Goal: Information Seeking & Learning: Learn about a topic

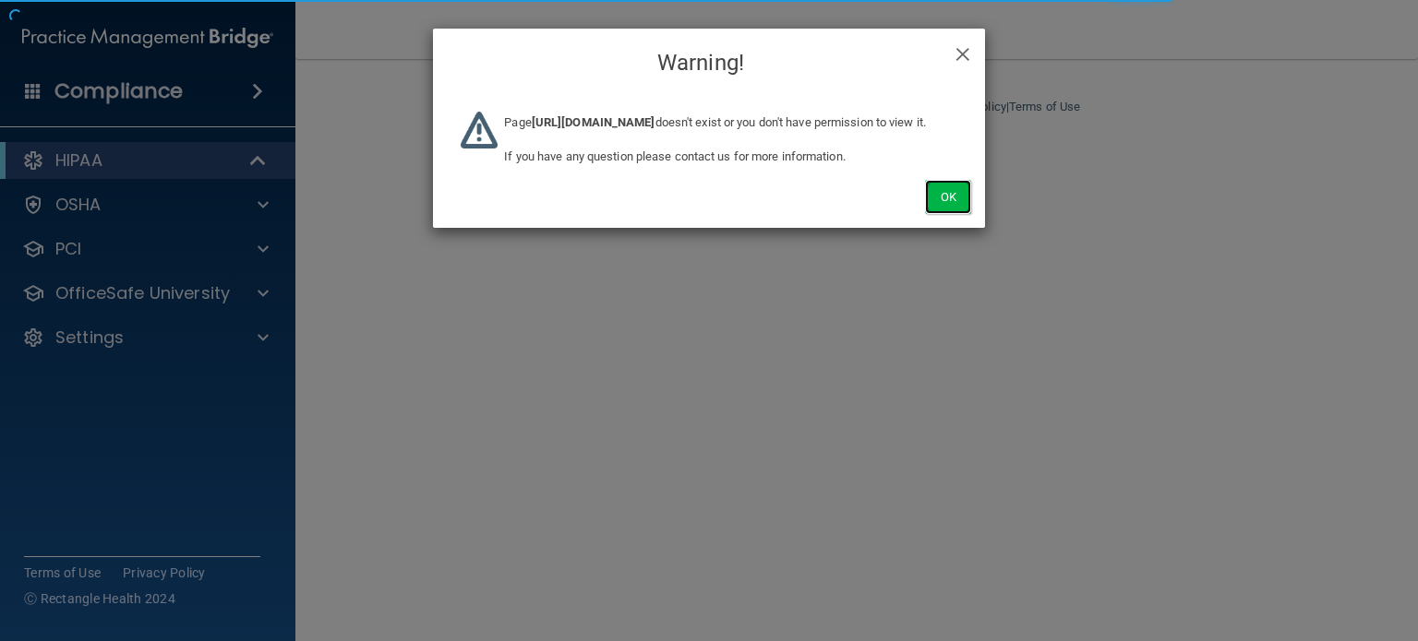
click at [941, 214] on button "Ok" at bounding box center [948, 197] width 46 height 34
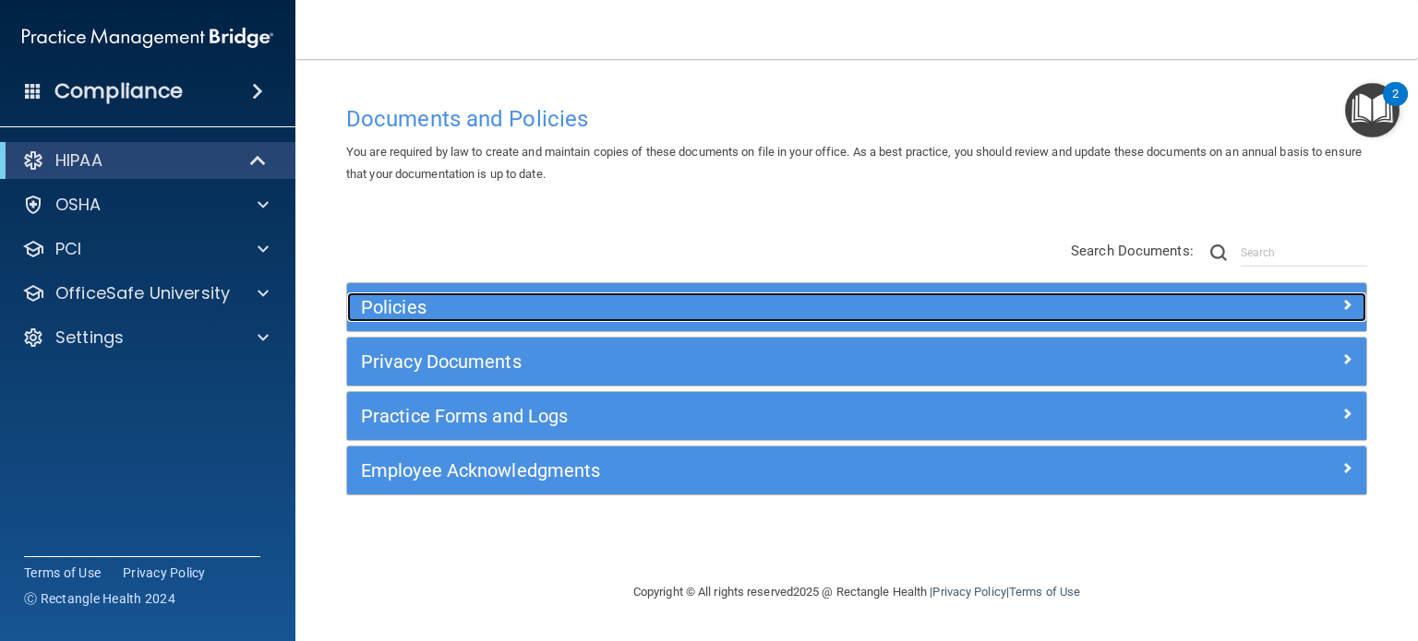
click at [587, 305] on h5 "Policies" at bounding box center [729, 307] width 737 height 20
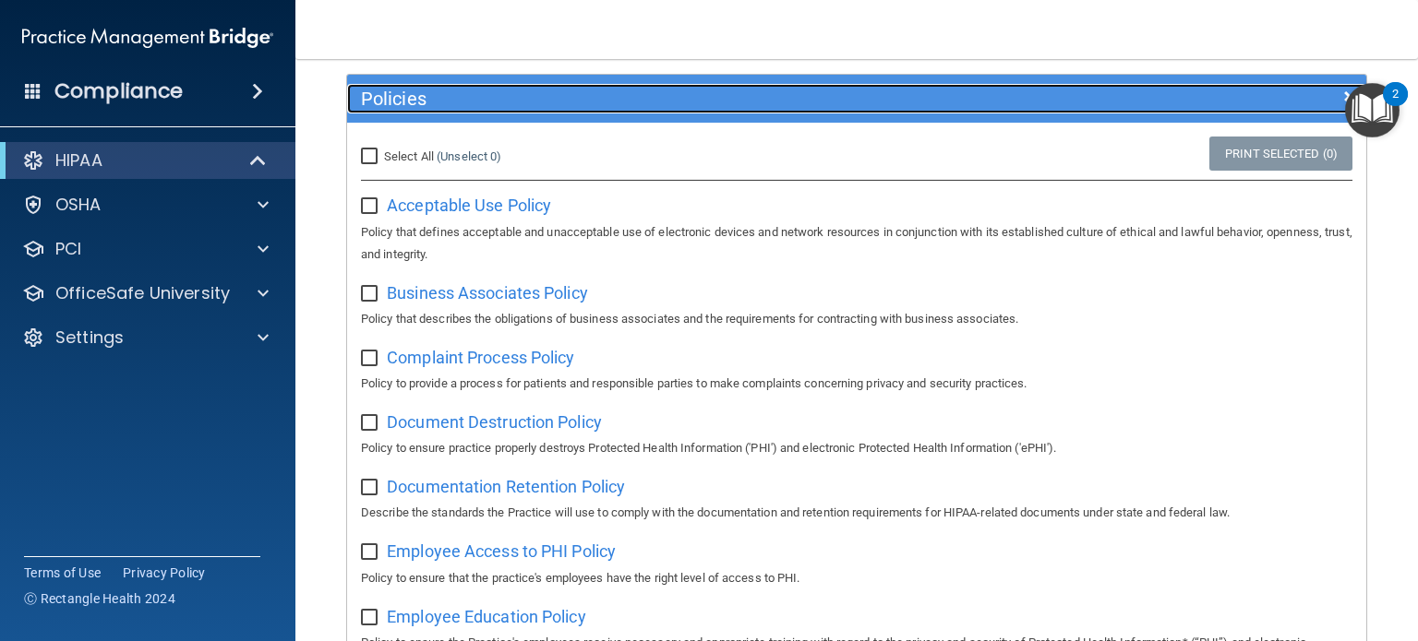
scroll to position [277, 0]
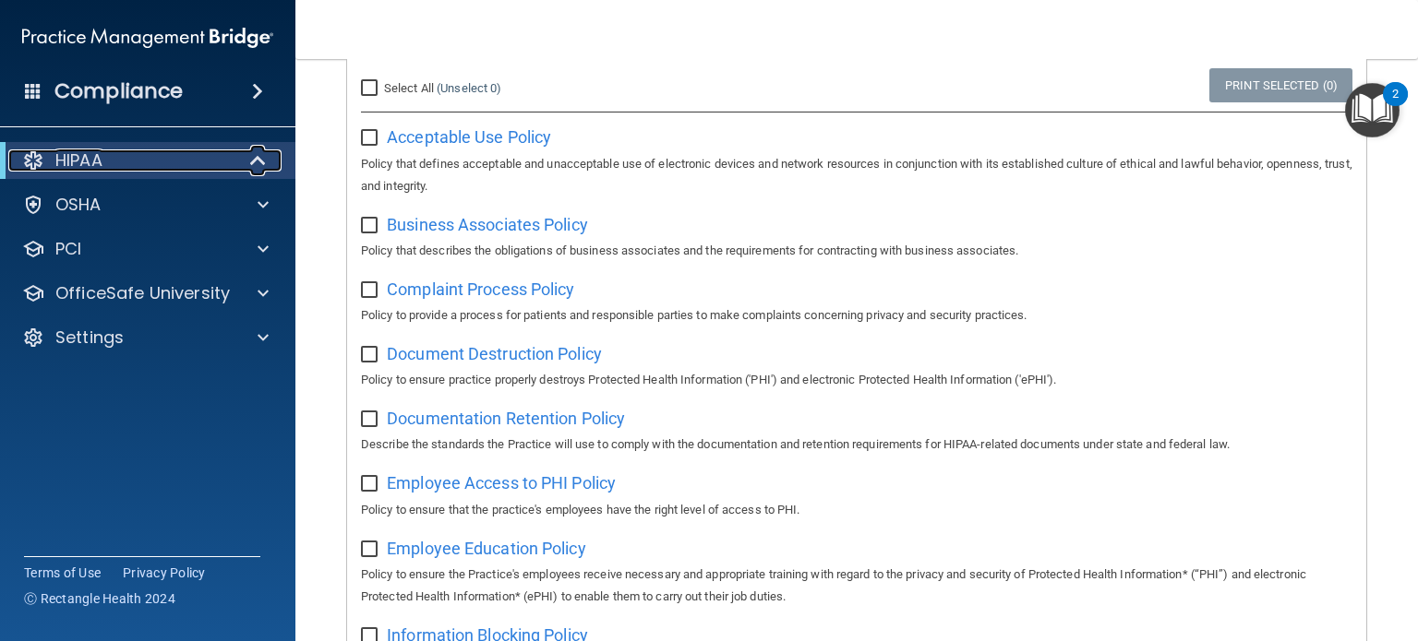
click at [230, 166] on div "HIPAA" at bounding box center [122, 161] width 228 height 22
click at [230, 165] on div "HIPAA" at bounding box center [122, 161] width 228 height 22
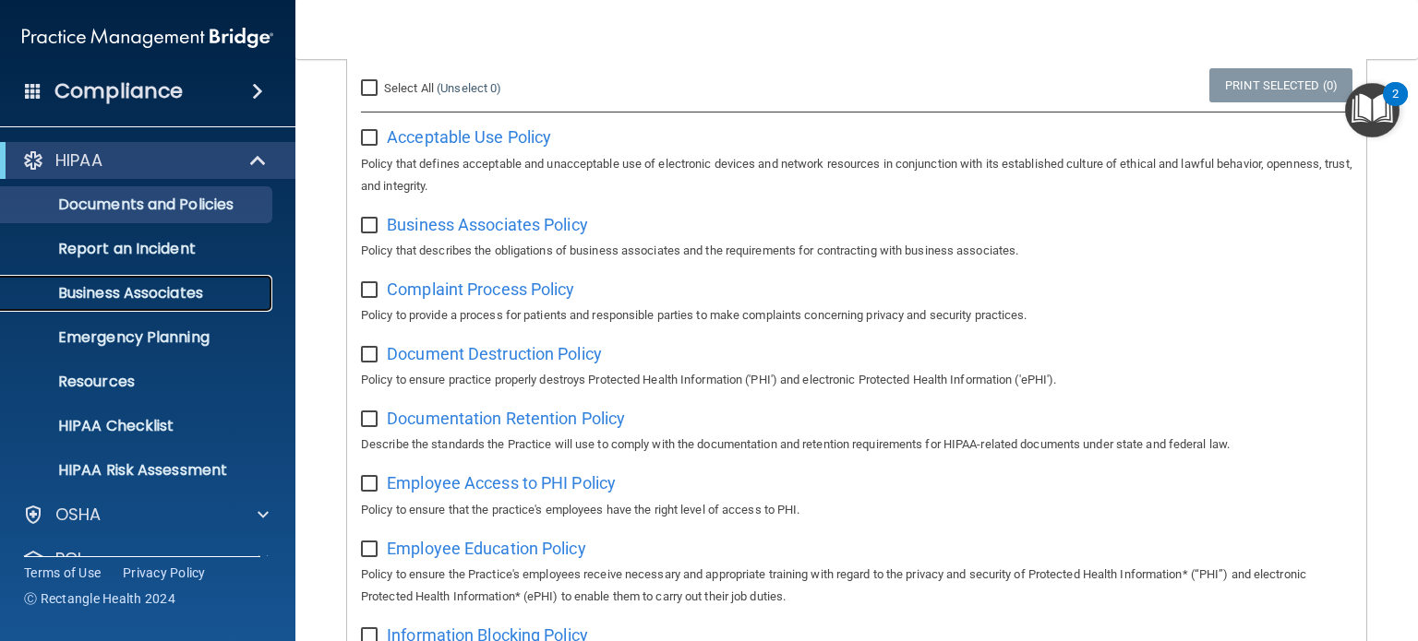
click at [193, 284] on p "Business Associates" at bounding box center [138, 293] width 252 height 18
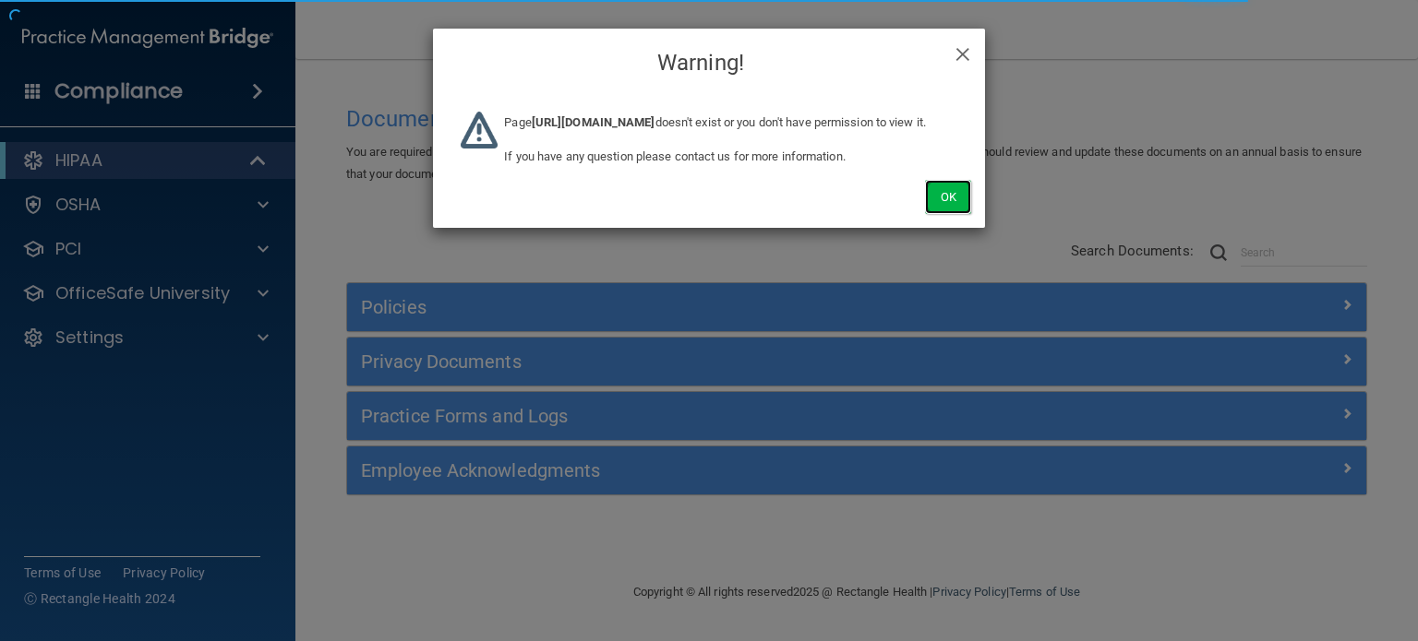
click at [942, 214] on button "Ok" at bounding box center [948, 197] width 46 height 34
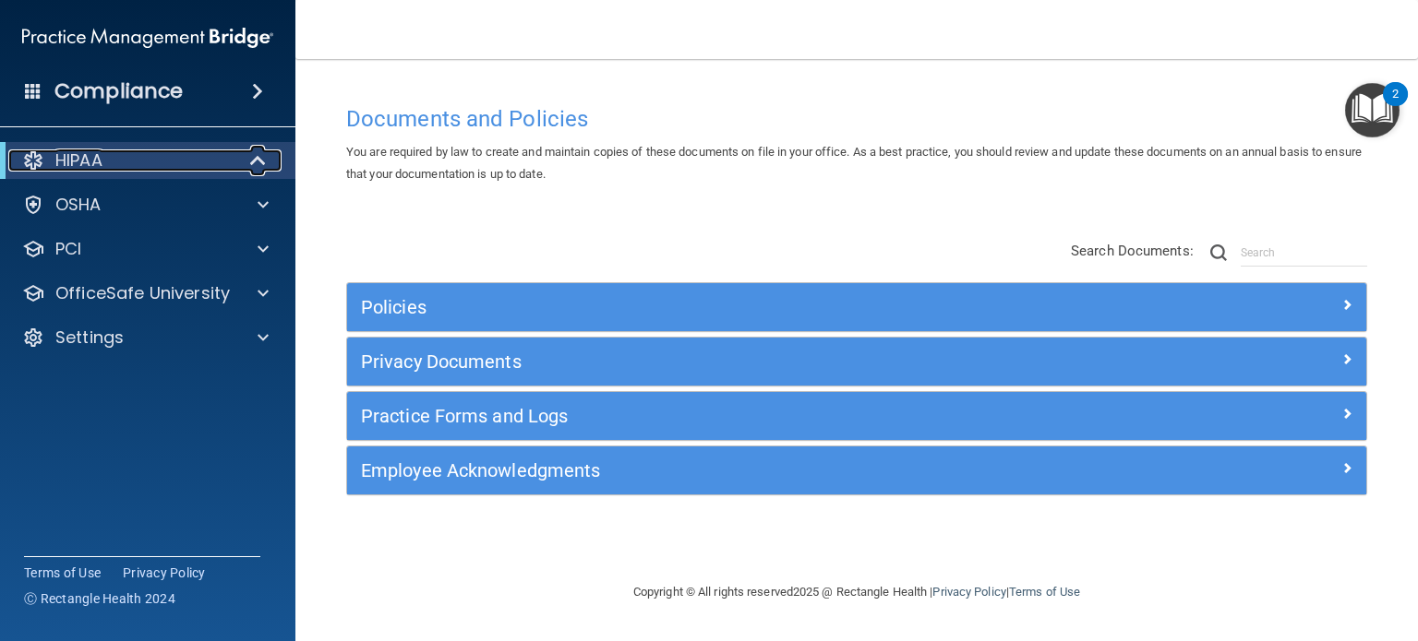
click at [253, 172] on span at bounding box center [260, 161] width 16 height 22
click at [253, 174] on div "HIPAA" at bounding box center [147, 160] width 295 height 37
click at [251, 165] on div at bounding box center [258, 161] width 45 height 22
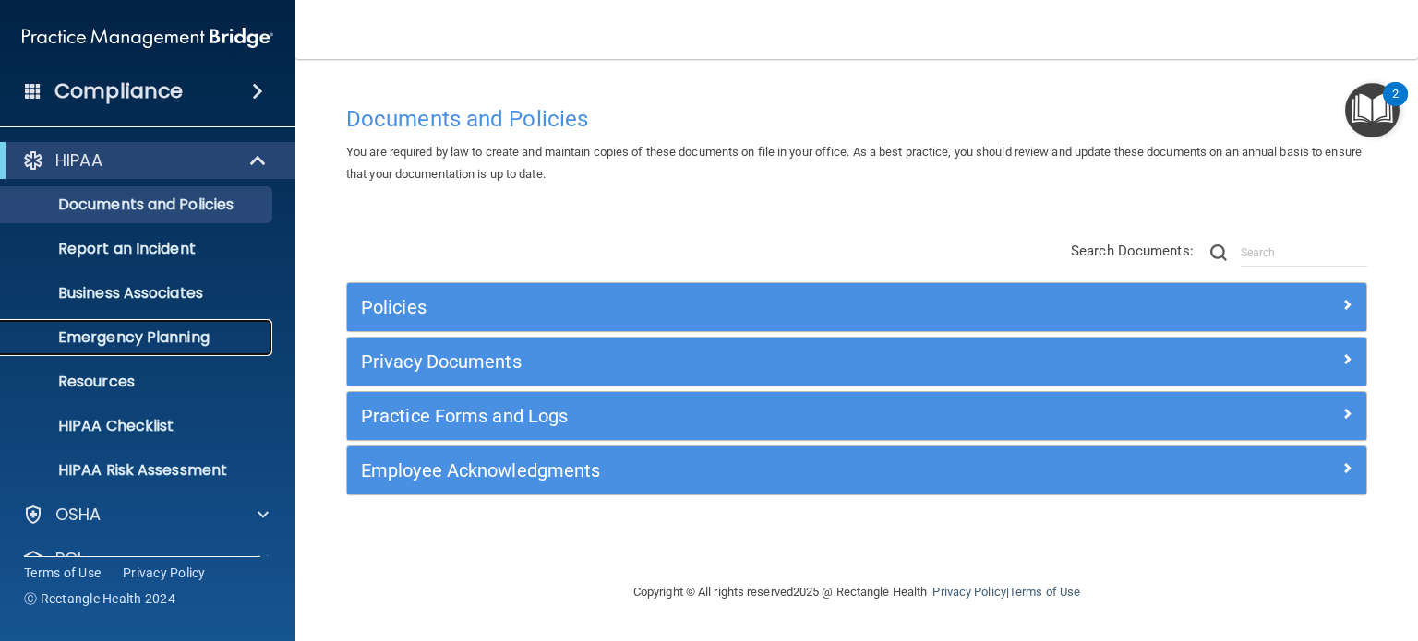
click at [214, 343] on p "Emergency Planning" at bounding box center [138, 338] width 252 height 18
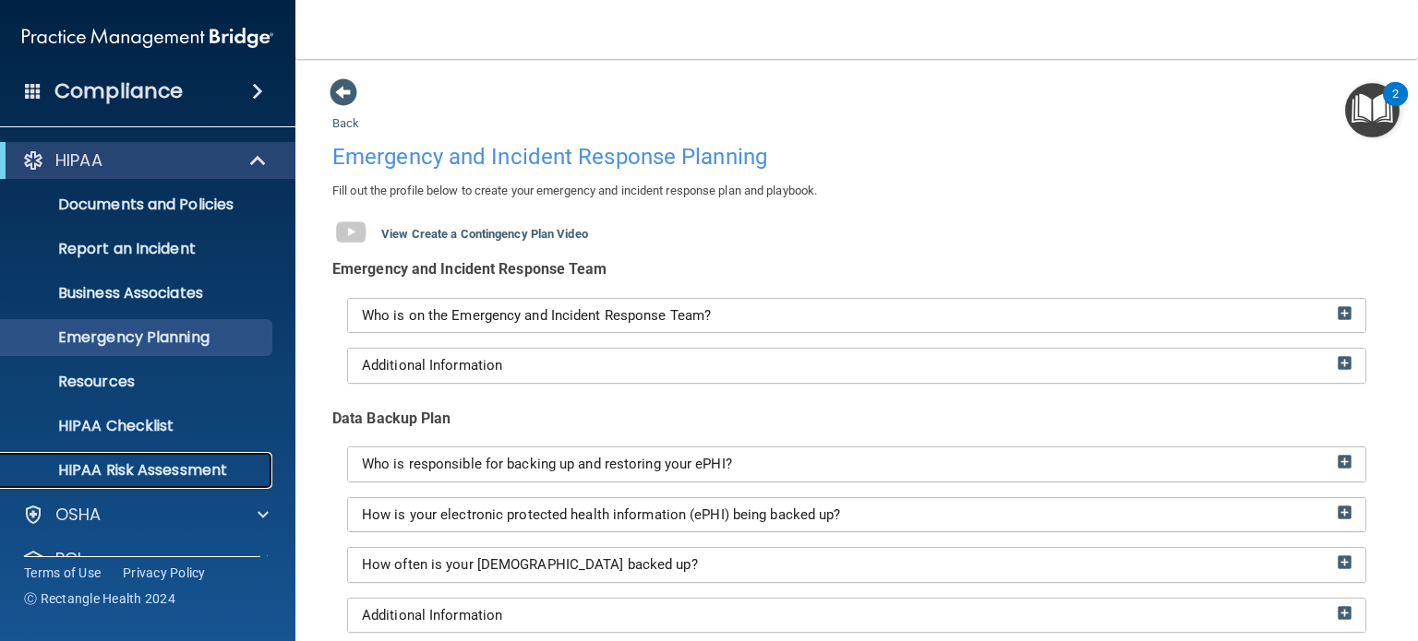
click at [165, 459] on link "HIPAA Risk Assessment" at bounding box center [127, 470] width 291 height 37
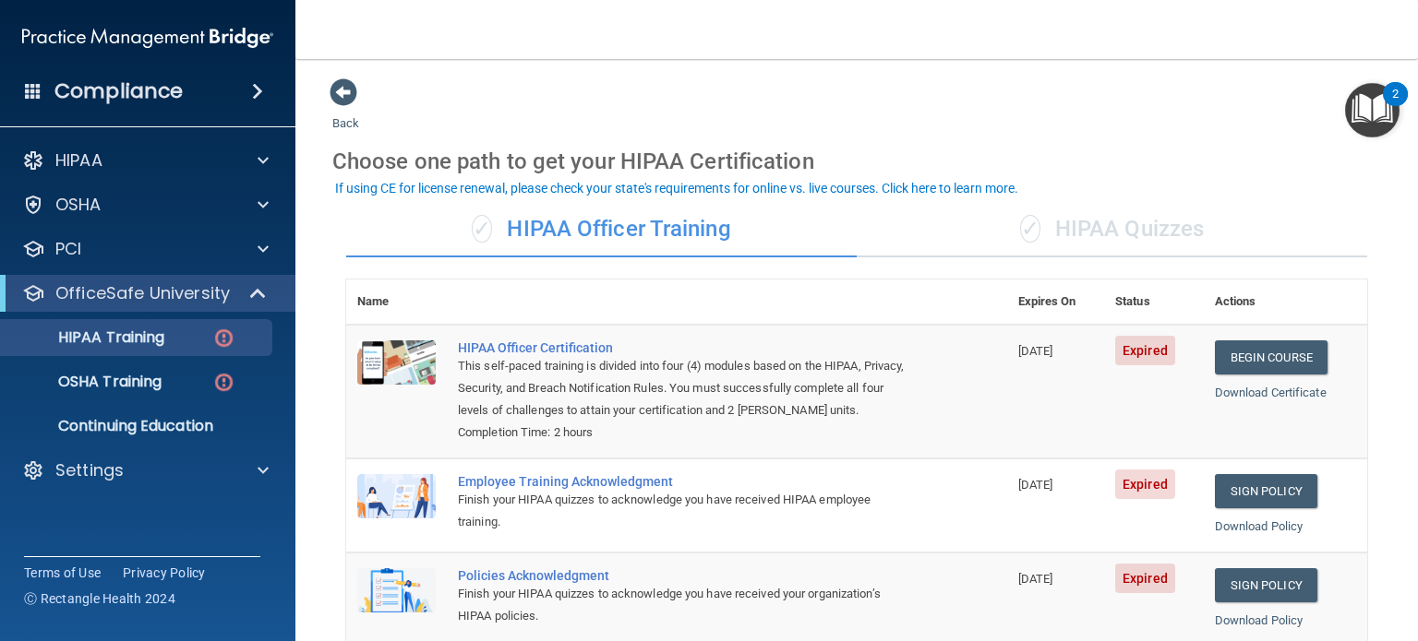
click at [1114, 239] on div "✓ HIPAA Quizzes" at bounding box center [1112, 229] width 510 height 55
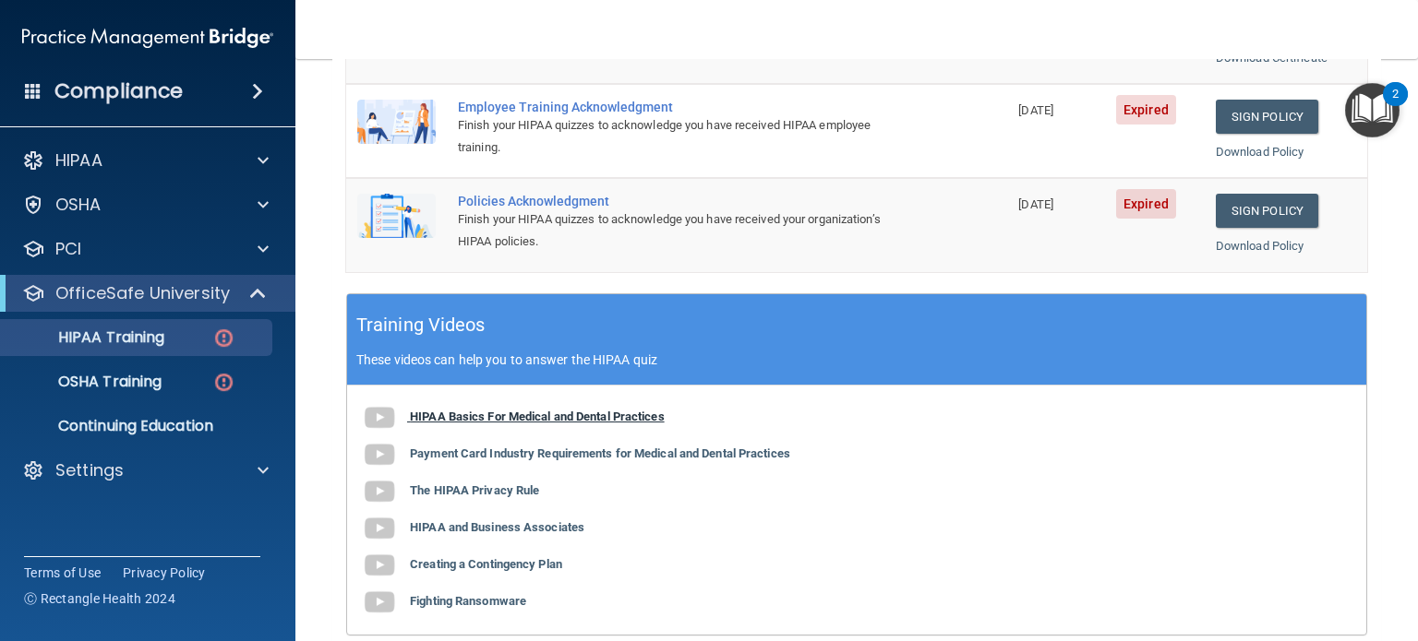
scroll to position [554, 0]
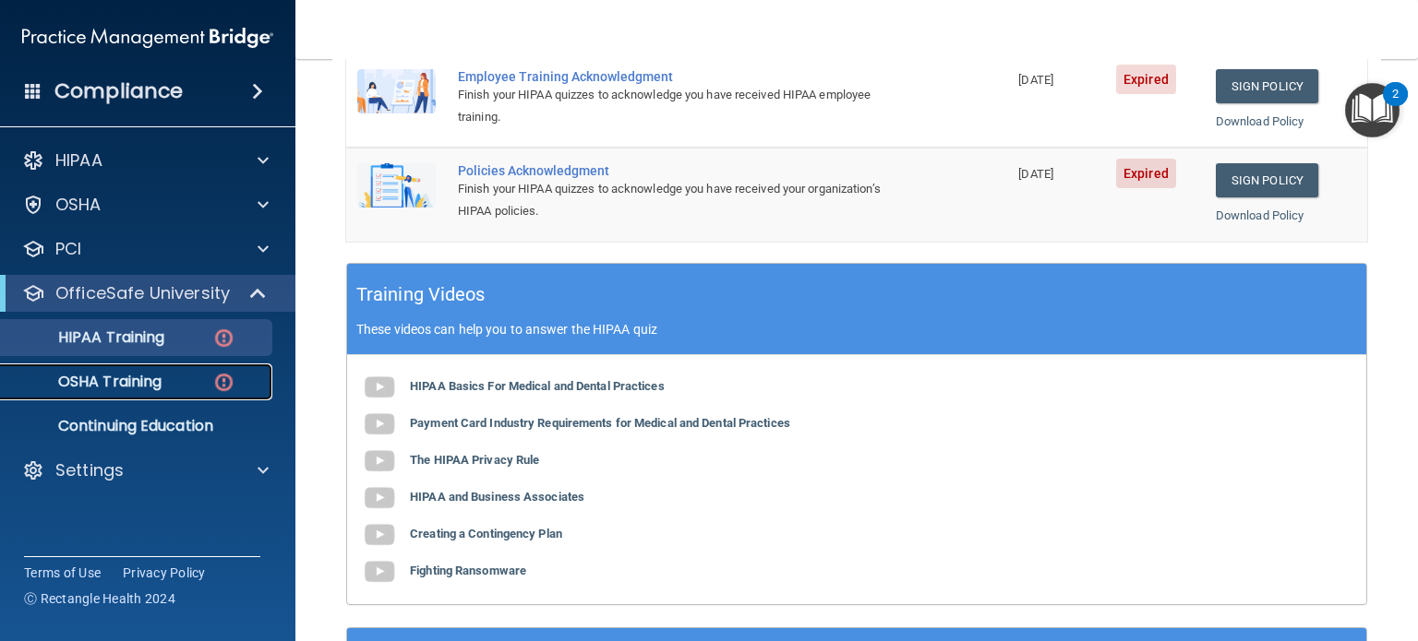
click at [162, 381] on p "OSHA Training" at bounding box center [87, 382] width 150 height 18
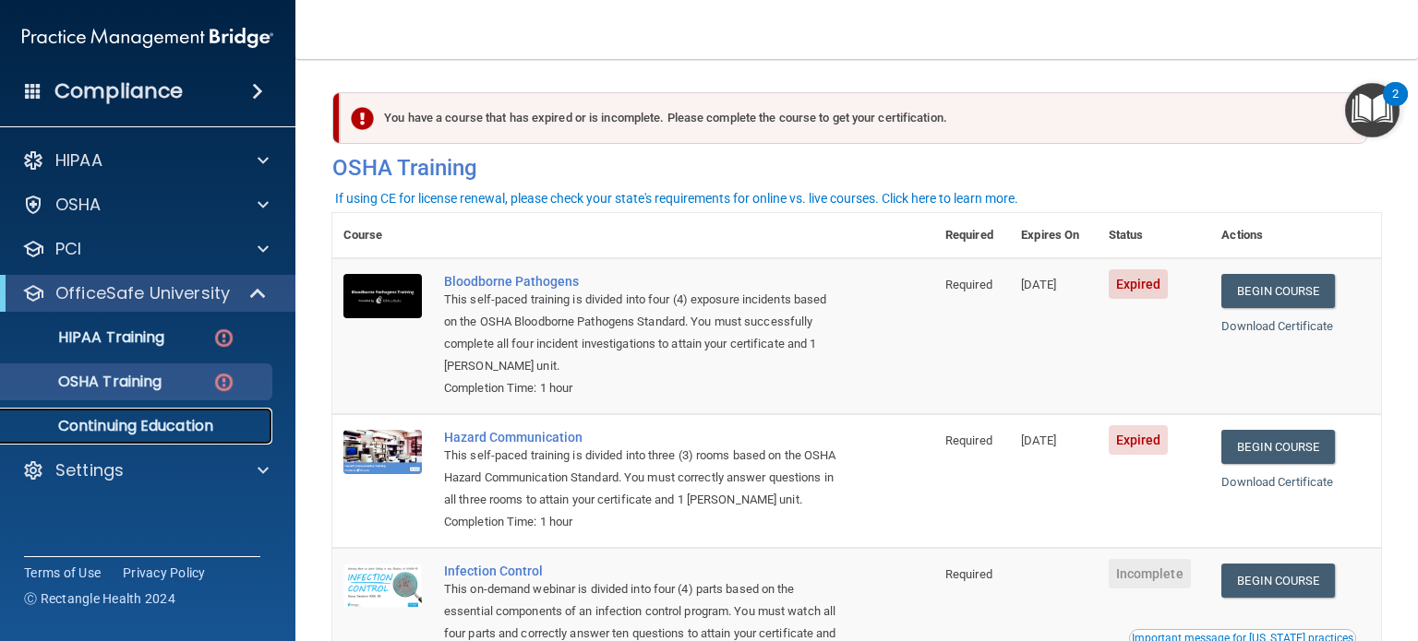
click at [162, 427] on p "Continuing Education" at bounding box center [138, 426] width 252 height 18
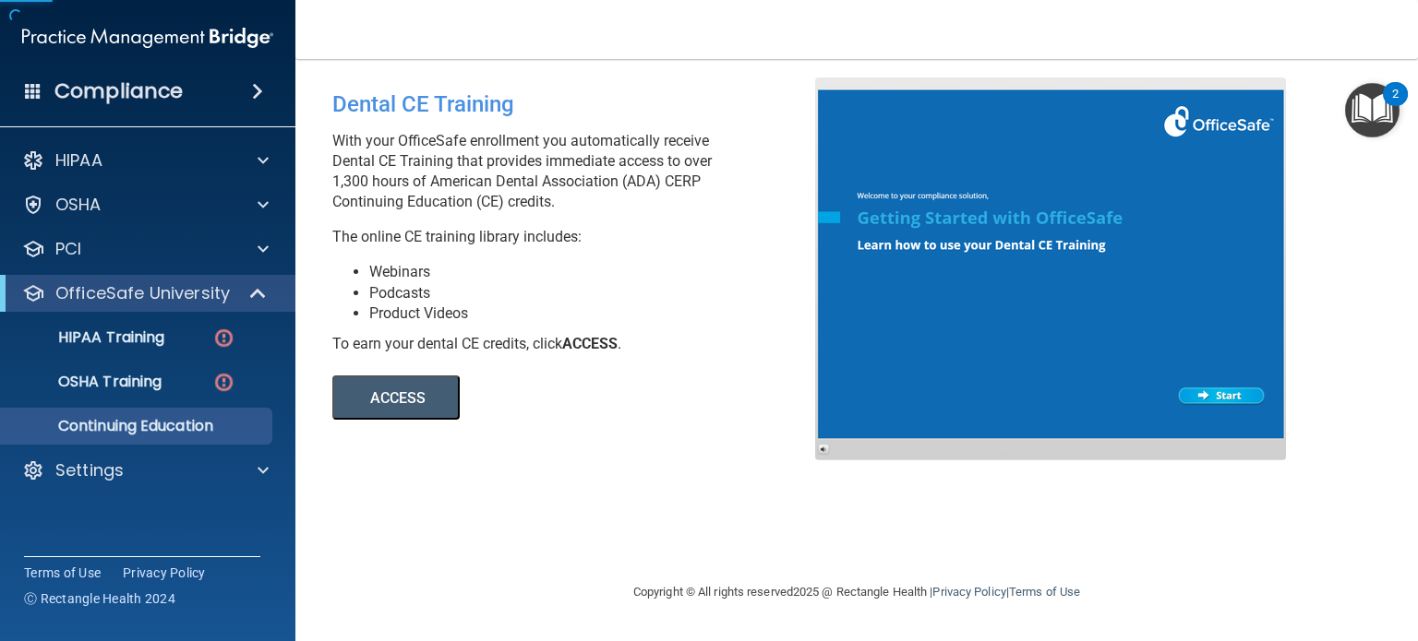
click at [437, 389] on button "ACCESS" at bounding box center [395, 398] width 127 height 44
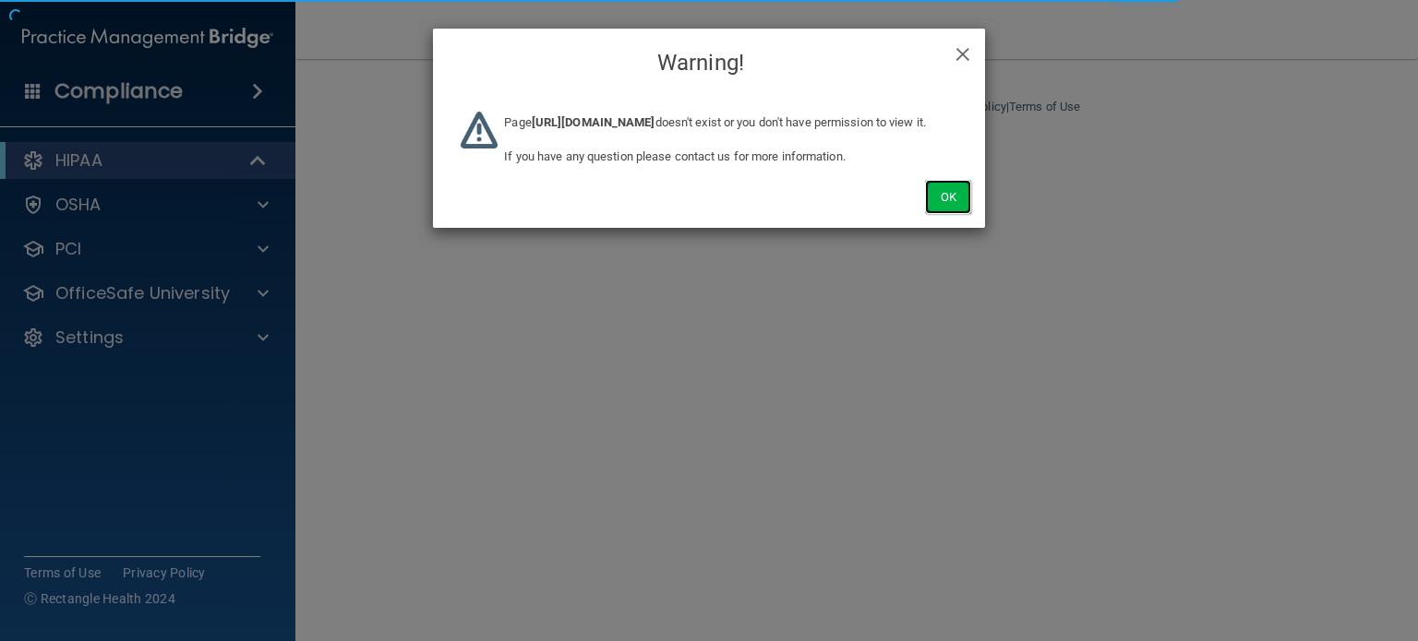
click at [938, 214] on button "Ok" at bounding box center [948, 197] width 46 height 34
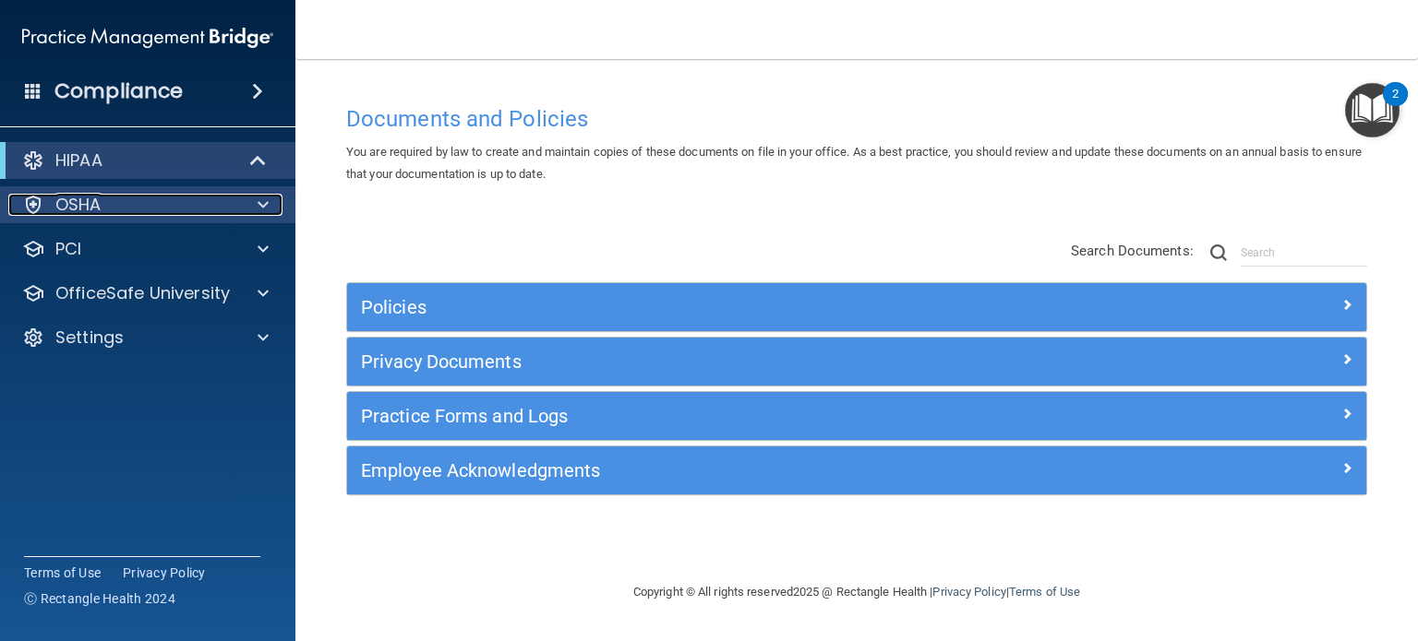
click at [225, 211] on div "OSHA" at bounding box center [122, 205] width 229 height 22
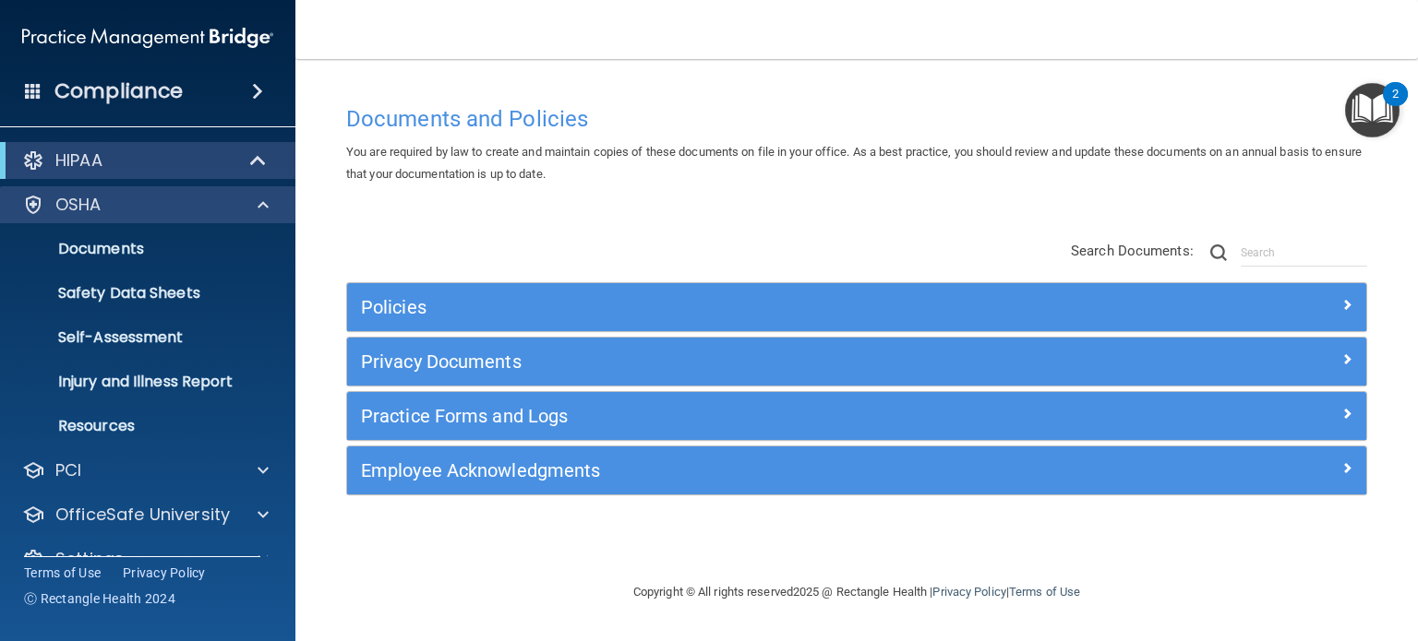
drag, startPoint x: 129, startPoint y: 225, endPoint x: 123, endPoint y: 218, distance: 9.8
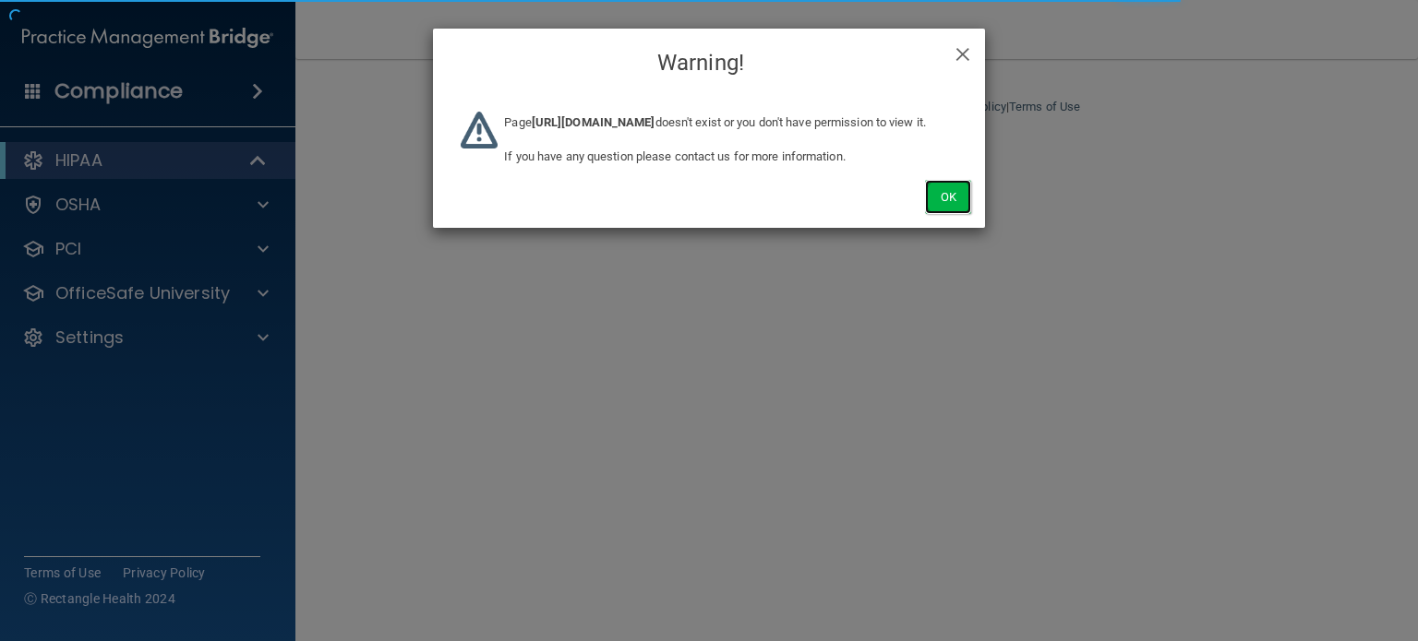
click at [942, 214] on button "Ok" at bounding box center [948, 197] width 46 height 34
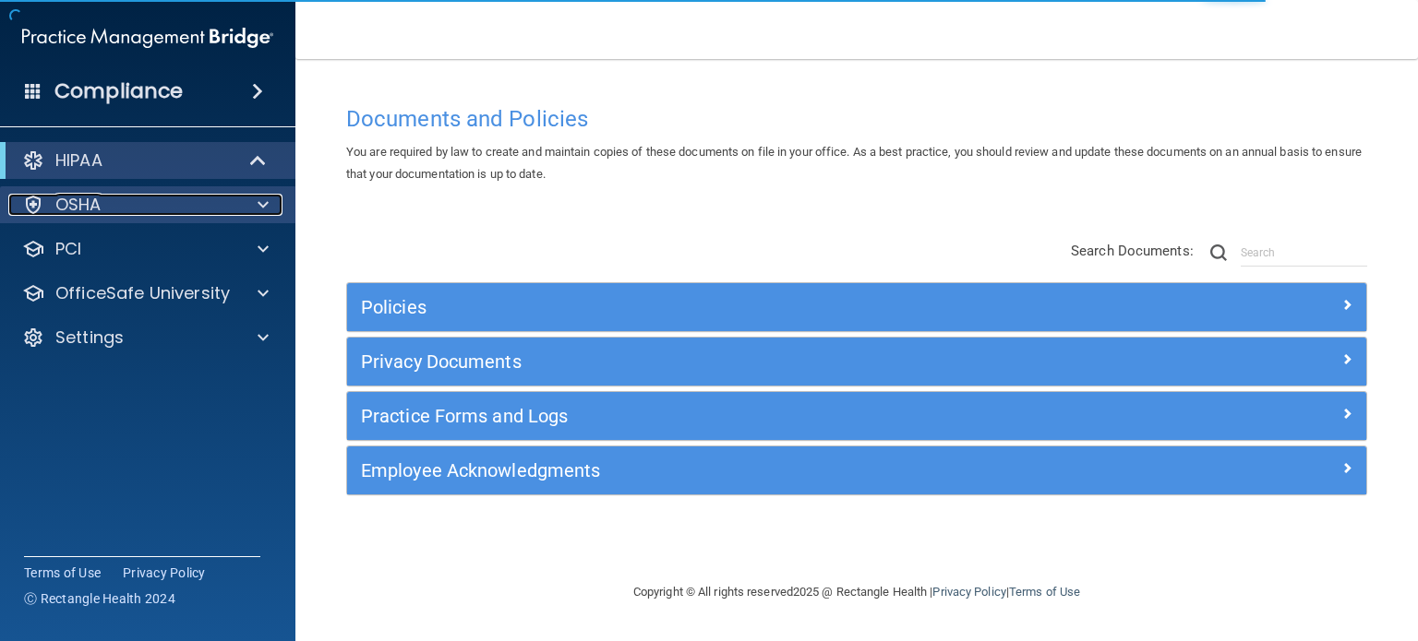
click at [138, 214] on div "OSHA" at bounding box center [122, 205] width 229 height 22
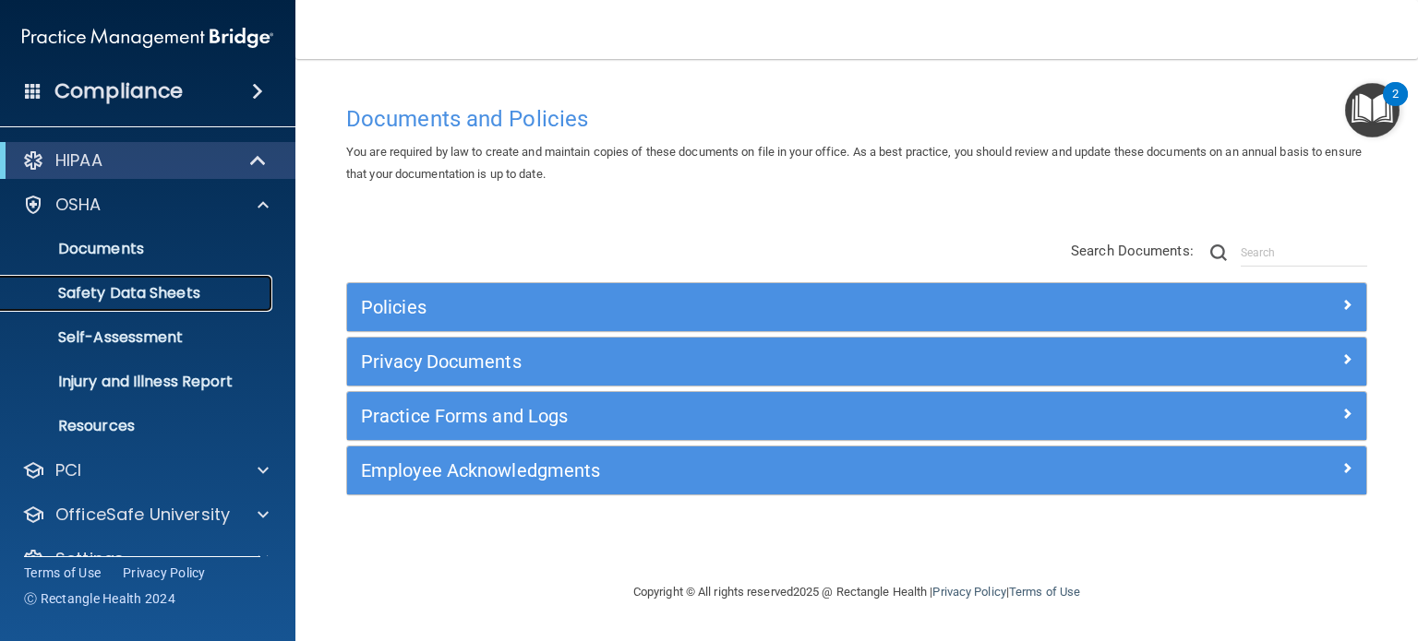
click at [134, 302] on p "Safety Data Sheets" at bounding box center [138, 293] width 252 height 18
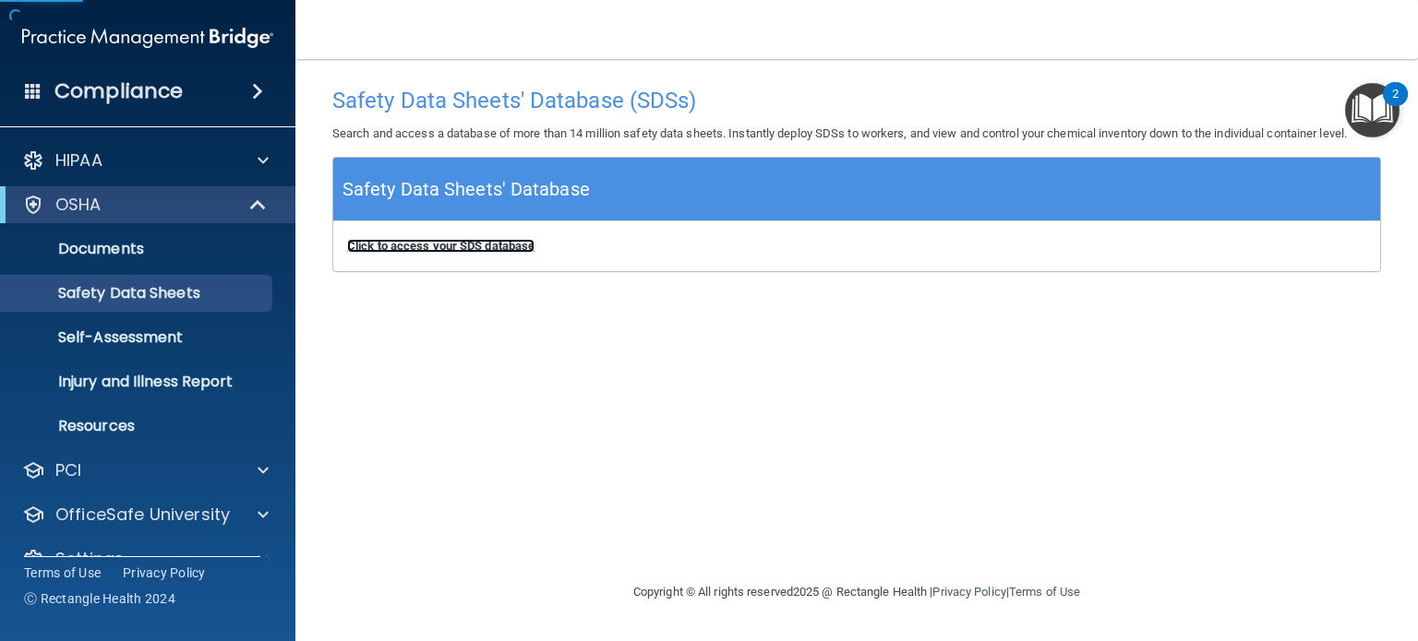
click at [391, 249] on b "Click to access your SDS database" at bounding box center [440, 246] width 187 height 14
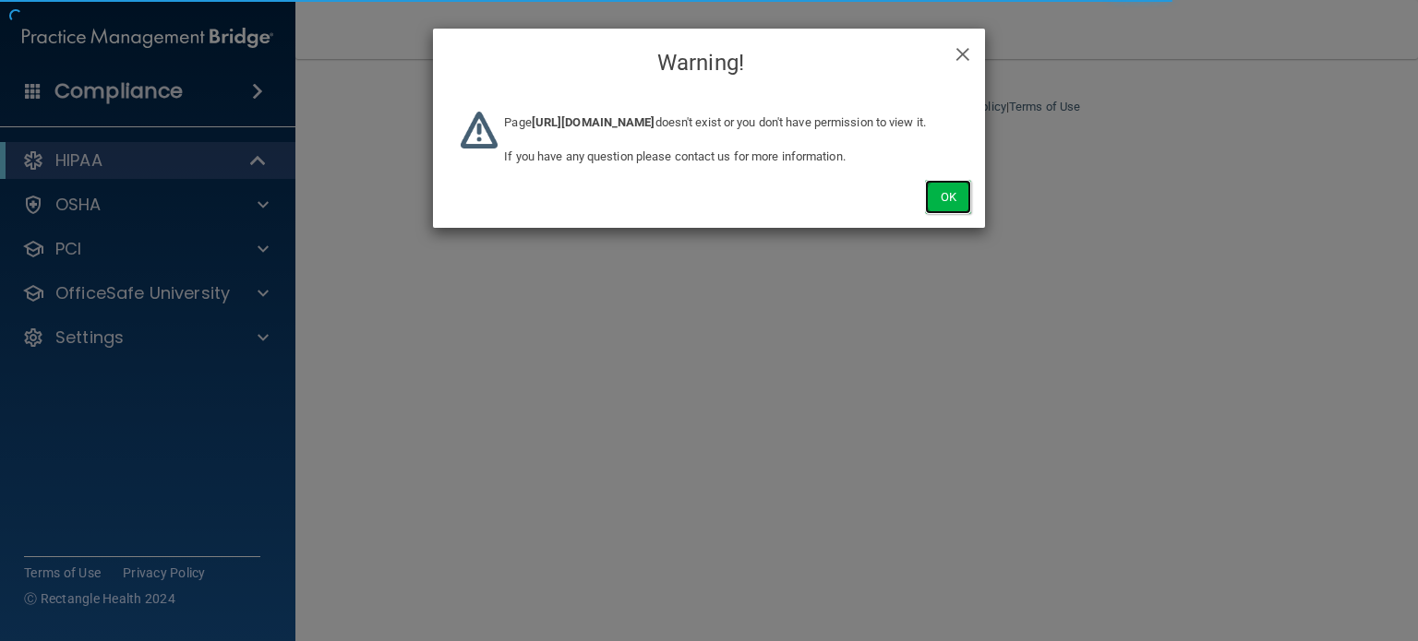
click at [958, 214] on button "Ok" at bounding box center [948, 197] width 46 height 34
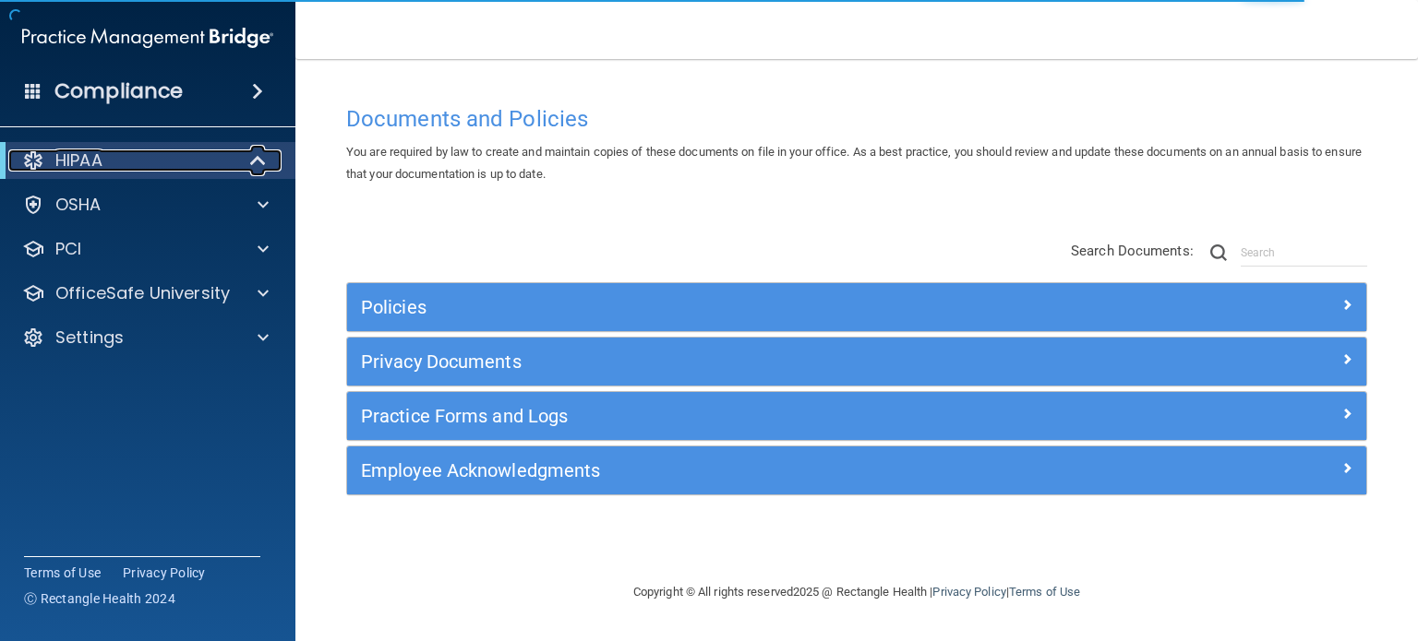
click at [236, 162] on div at bounding box center [258, 161] width 45 height 22
click at [263, 173] on div "HIPAA" at bounding box center [147, 160] width 295 height 37
click at [263, 164] on span at bounding box center [262, 161] width 11 height 22
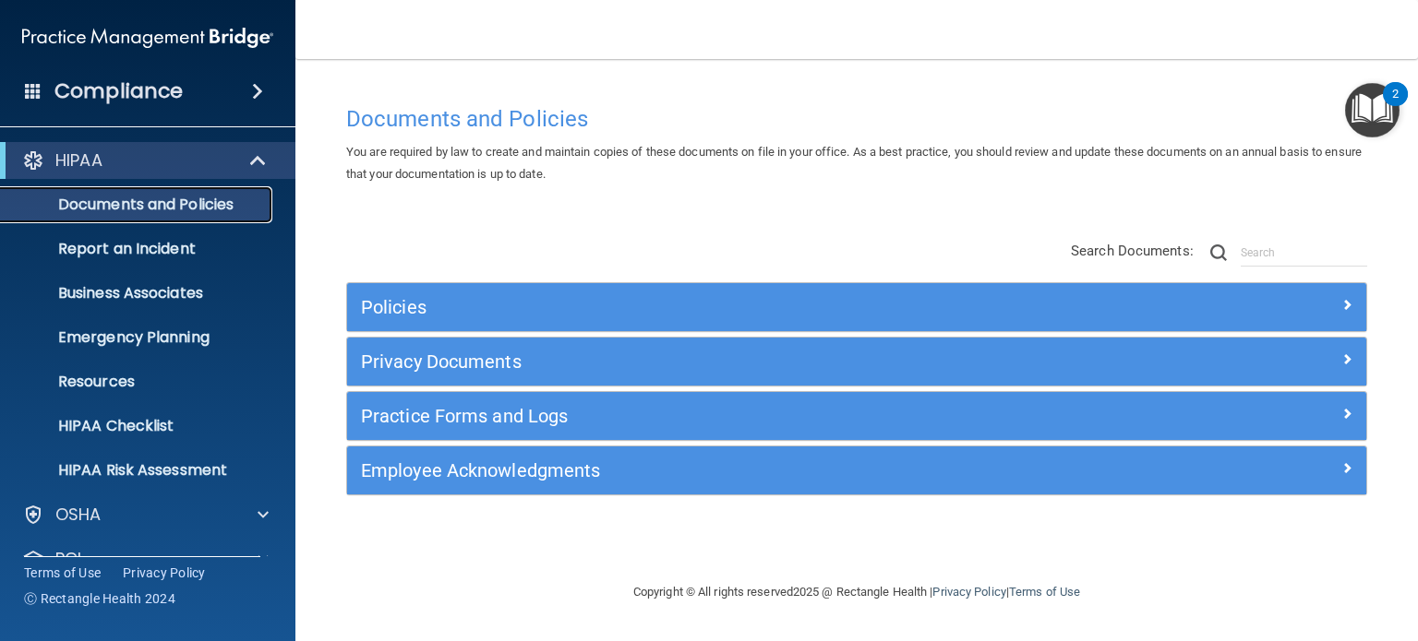
click at [235, 200] on p "Documents and Policies" at bounding box center [138, 205] width 252 height 18
click at [218, 202] on p "Documents and Policies" at bounding box center [138, 205] width 252 height 18
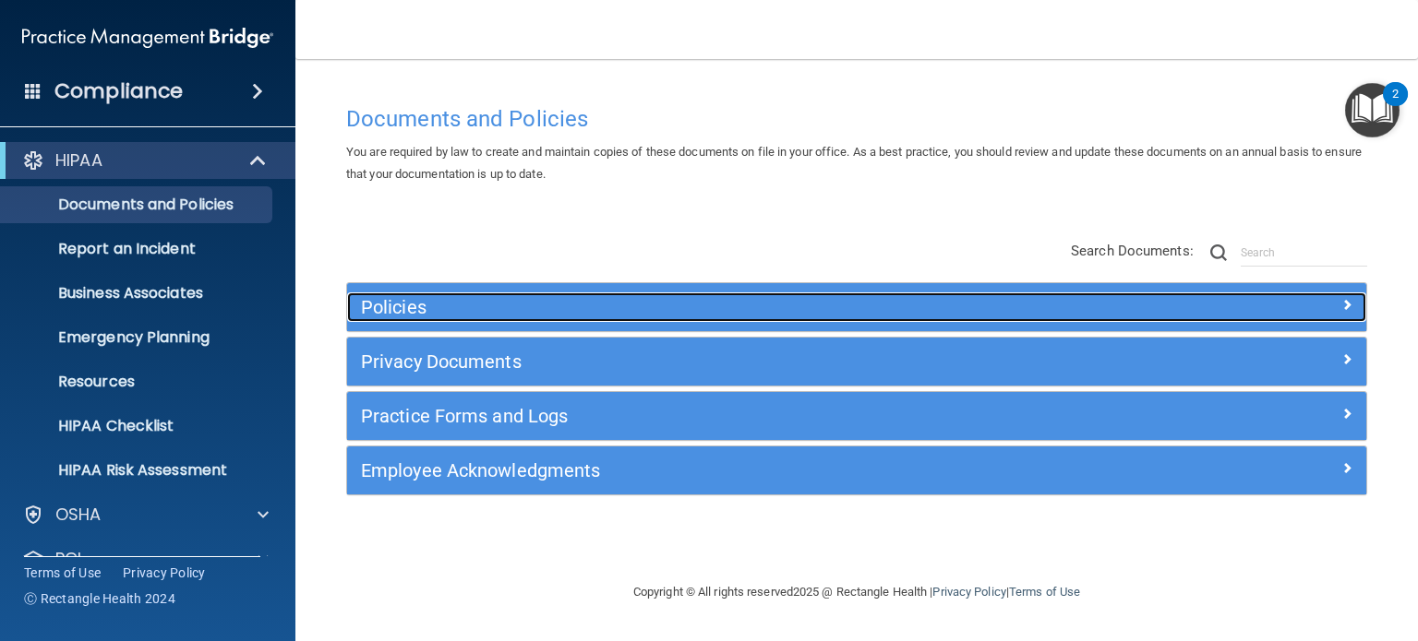
click at [405, 306] on h5 "Policies" at bounding box center [729, 307] width 737 height 20
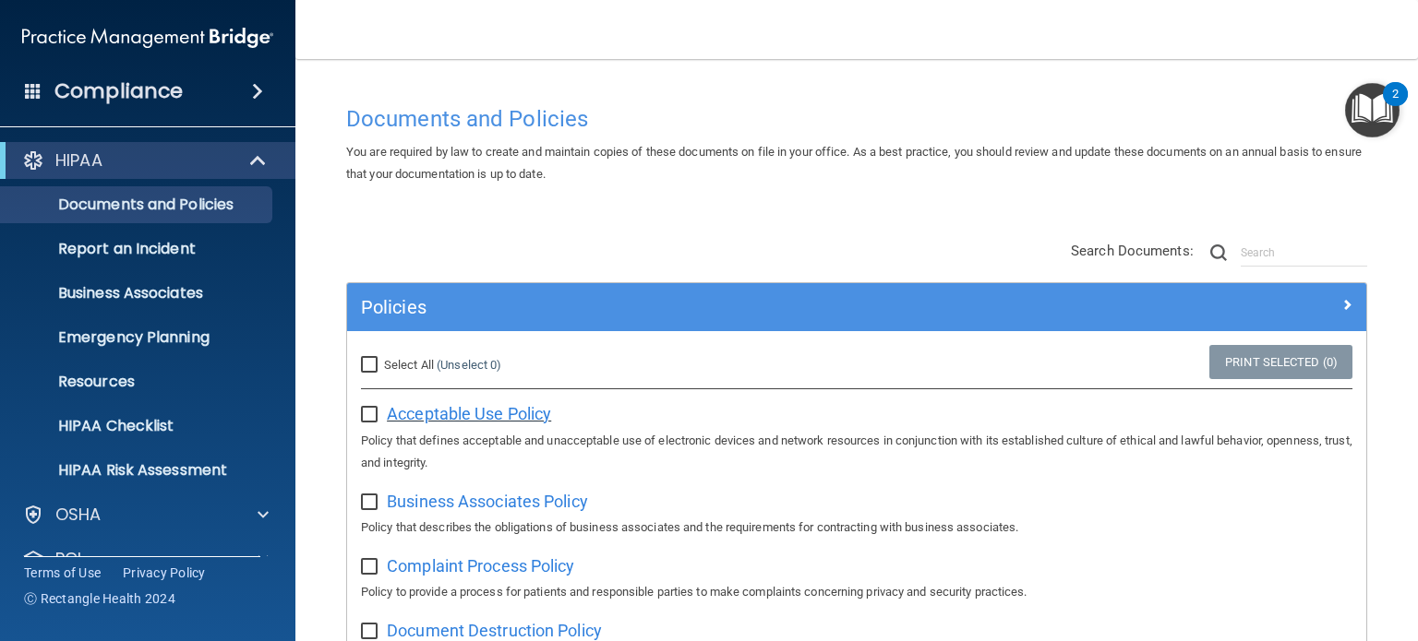
click at [506, 413] on span "Acceptable Use Policy" at bounding box center [469, 413] width 164 height 19
